Goal: Information Seeking & Learning: Learn about a topic

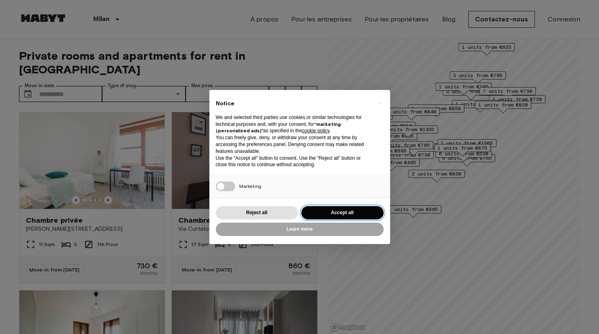
click at [336, 209] on button "Accept all" at bounding box center [342, 212] width 82 height 13
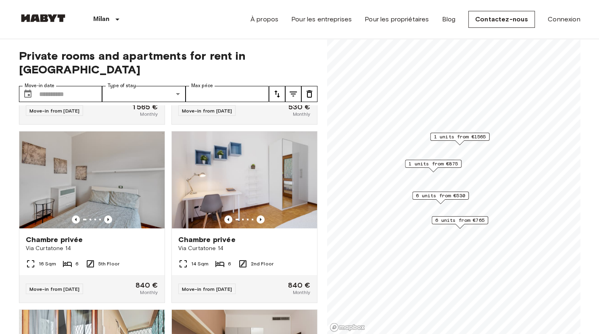
scroll to position [338, 0]
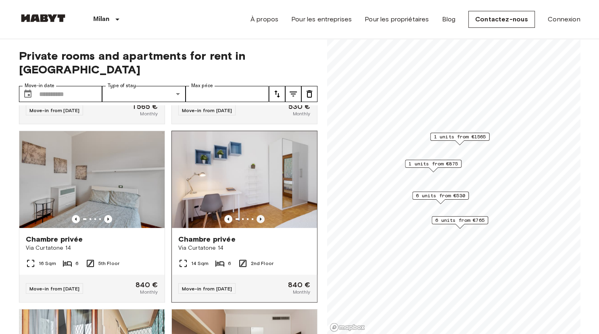
click at [261, 217] on icon "Previous image" at bounding box center [261, 218] width 2 height 3
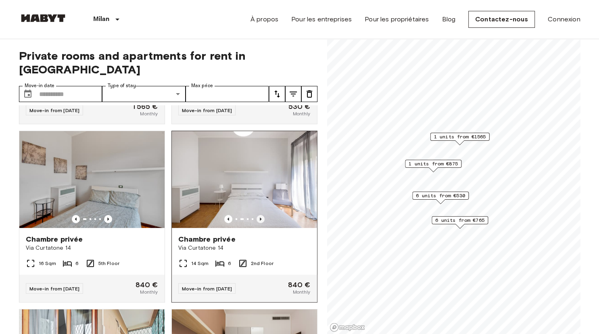
click at [261, 217] on icon "Previous image" at bounding box center [261, 218] width 2 height 3
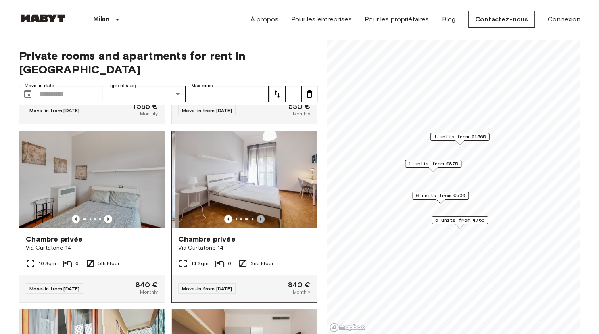
click at [261, 217] on icon "Previous image" at bounding box center [261, 218] width 2 height 3
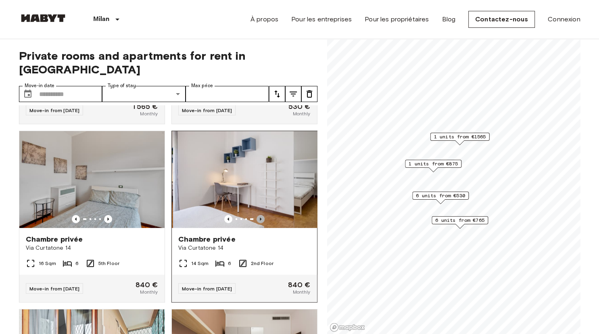
click at [261, 217] on icon "Previous image" at bounding box center [261, 218] width 2 height 3
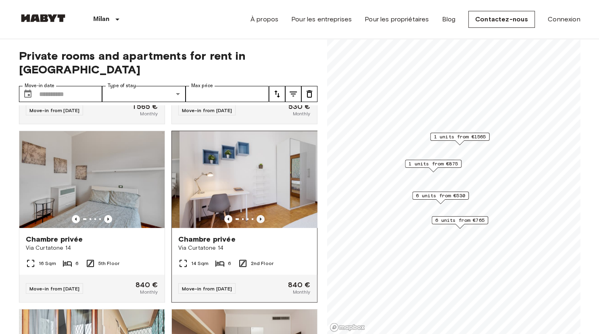
click at [261, 217] on icon "Previous image" at bounding box center [261, 218] width 2 height 3
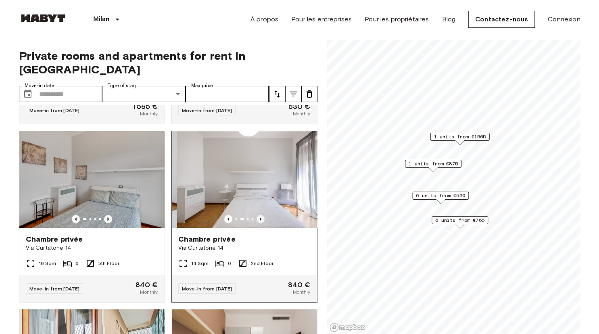
click at [261, 217] on icon "Previous image" at bounding box center [261, 218] width 2 height 3
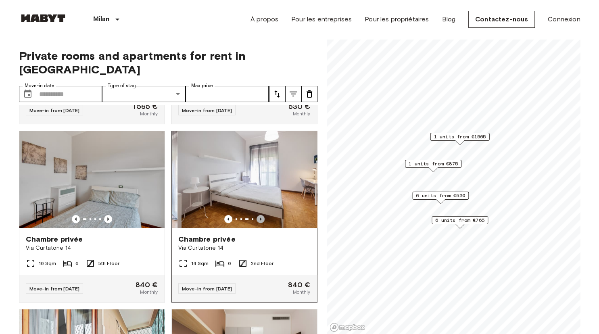
click at [261, 217] on icon "Previous image" at bounding box center [261, 218] width 2 height 3
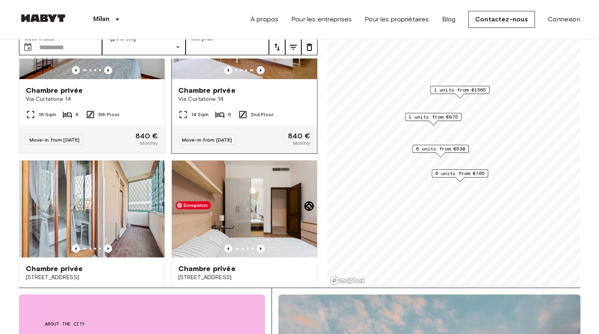
scroll to position [282, 0]
